Goal: Task Accomplishment & Management: Complete application form

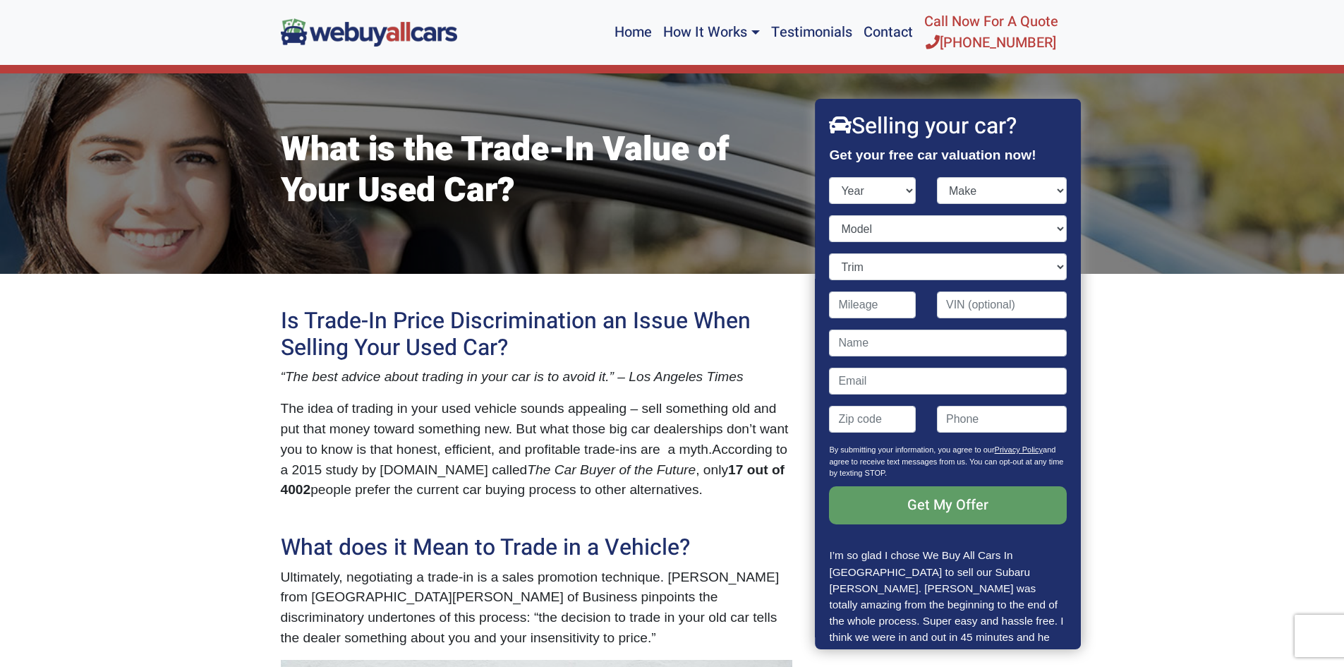
select select "1989"
click at [830, 177] on select "Year [DATE] 2024 2023 2022 2021 2020 2019 2018 2017 2016 2015 2014 2013 2012 20…" at bounding box center [873, 190] width 87 height 27
click at [1049, 191] on select "Make Acura Aston [PERSON_NAME] Avanti BMW Buick Cadillac Chevrolet Chrysler De …" at bounding box center [1002, 190] width 130 height 27
select select "Mercedes-Benz"
click at [937, 177] on select "Make Acura Aston [PERSON_NAME] Avanti BMW Buick Cadillac Chevrolet Chrysler De …" at bounding box center [1002, 190] width 130 height 27
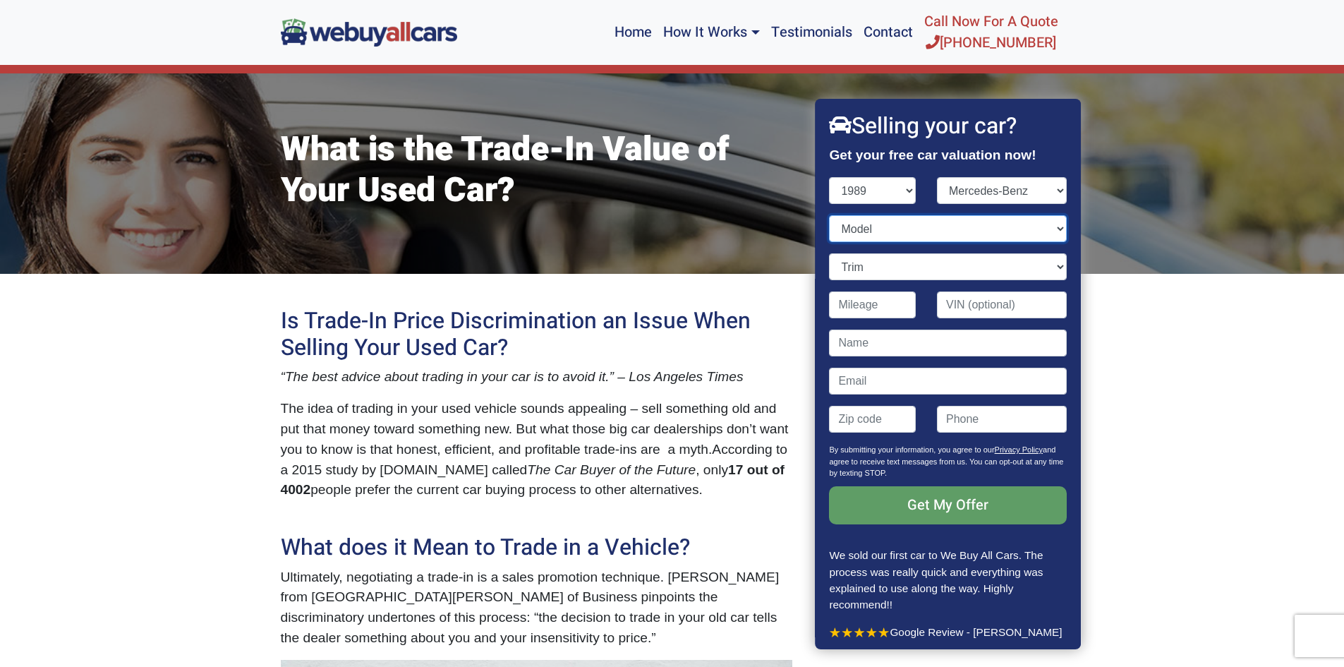
click at [1049, 229] on select "Model 190 300 500 G S SL" at bounding box center [948, 228] width 237 height 27
select select "SL"
click at [830, 215] on select "Model 190 300 500 G S SL" at bounding box center [948, 228] width 237 height 27
click at [1051, 265] on select "Trim Base" at bounding box center [948, 266] width 237 height 27
select select "Base"
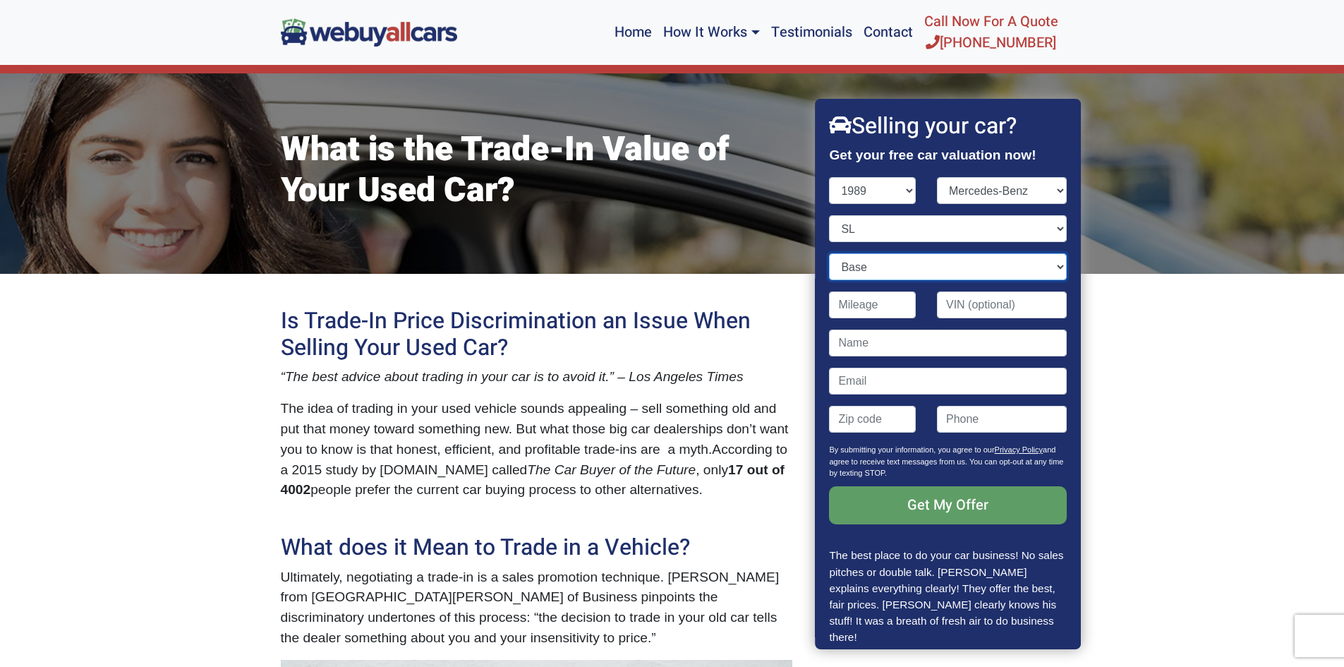
click at [830, 253] on select "Trim Base" at bounding box center [948, 266] width 237 height 27
click at [892, 304] on input "Contact form" at bounding box center [873, 304] width 87 height 27
type input "30,000"
